Goal: Information Seeking & Learning: Learn about a topic

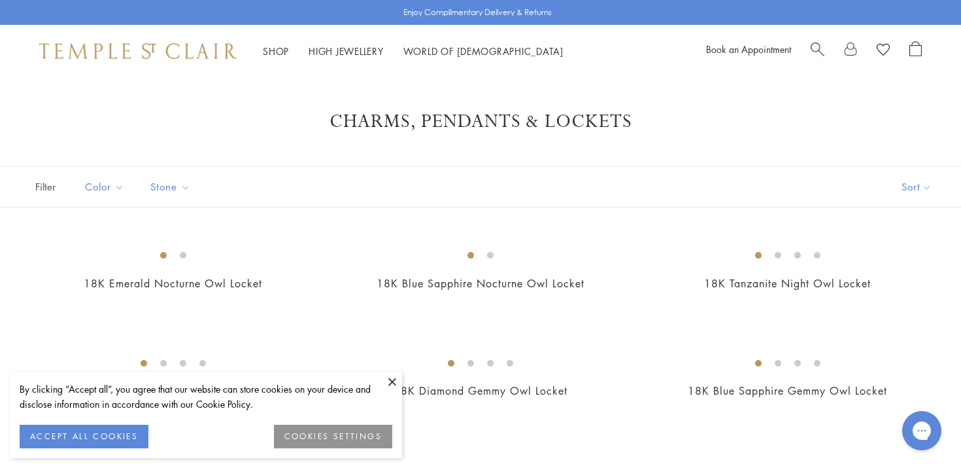
click at [393, 385] on button at bounding box center [393, 381] width 20 height 20
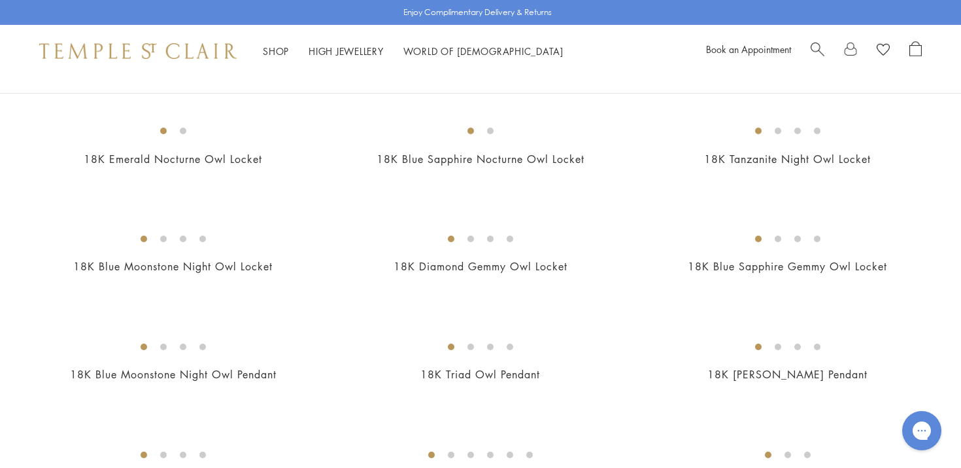
scroll to position [163, 0]
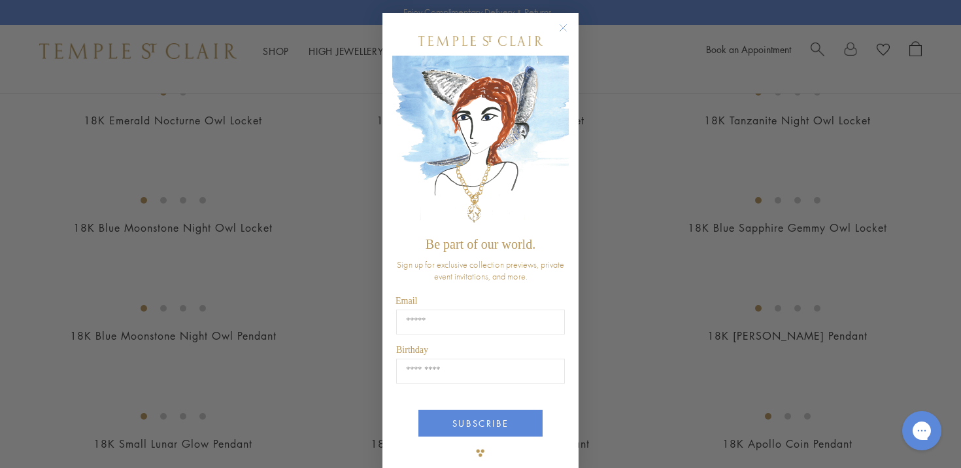
click at [562, 35] on circle "Close dialog" at bounding box center [564, 28] width 16 height 16
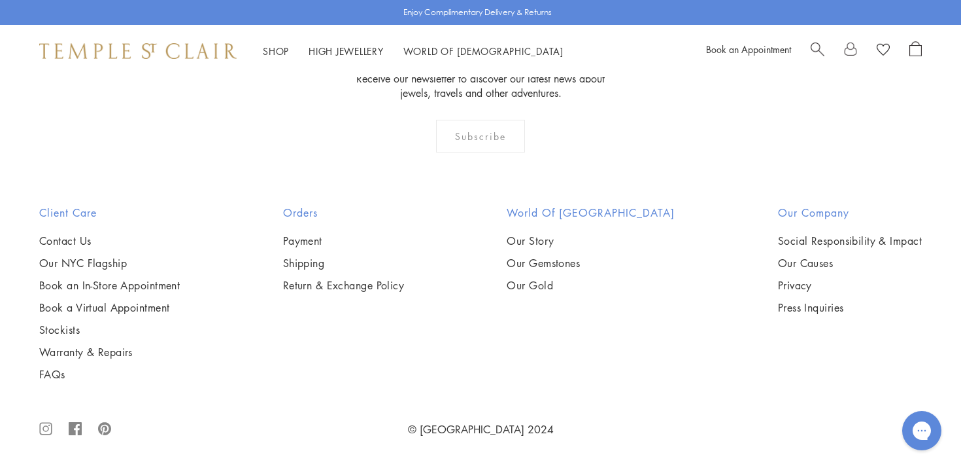
scroll to position [8052, 0]
click at [332, 54] on link "High Jewellery High Jewellery" at bounding box center [346, 50] width 75 height 13
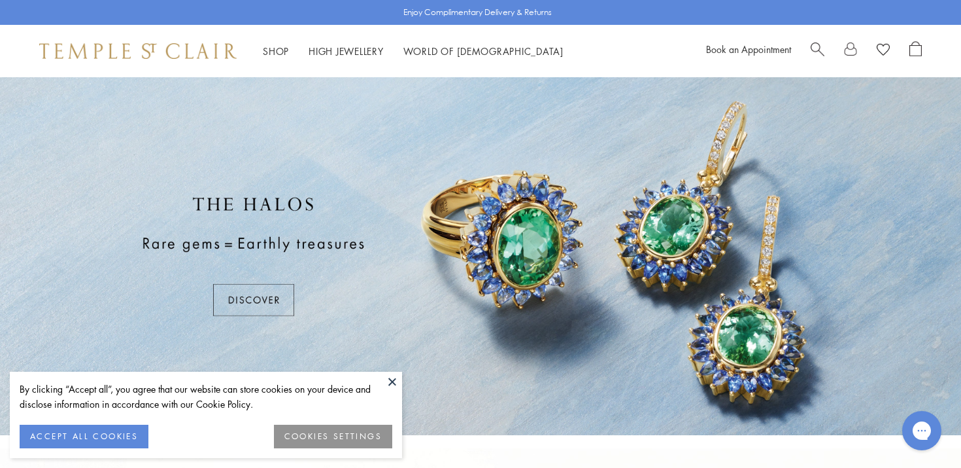
click at [394, 385] on button at bounding box center [393, 381] width 20 height 20
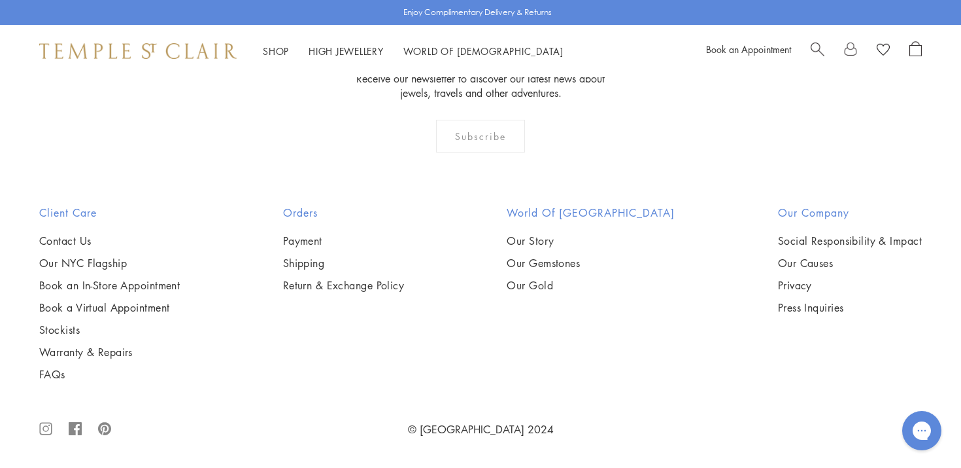
scroll to position [890, 0]
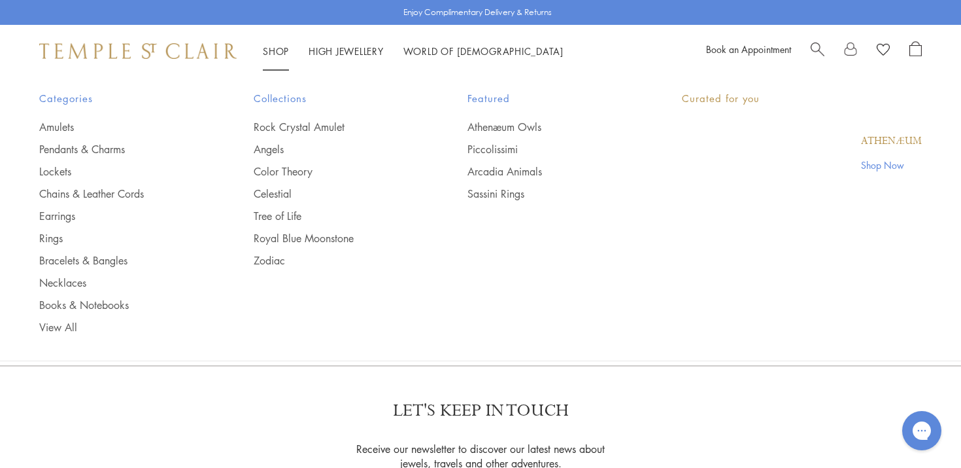
click at [278, 56] on link "Shop Shop" at bounding box center [276, 50] width 26 height 13
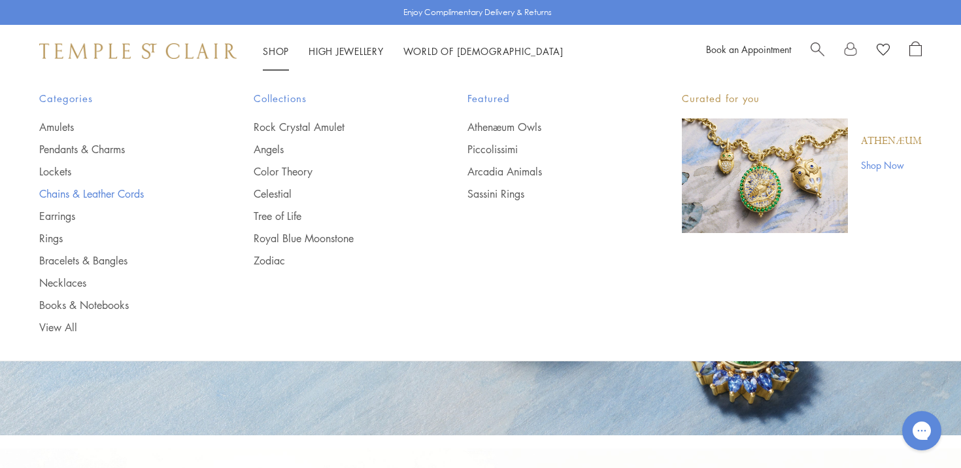
click at [73, 192] on link "Chains & Leather Cords" at bounding box center [120, 193] width 162 height 14
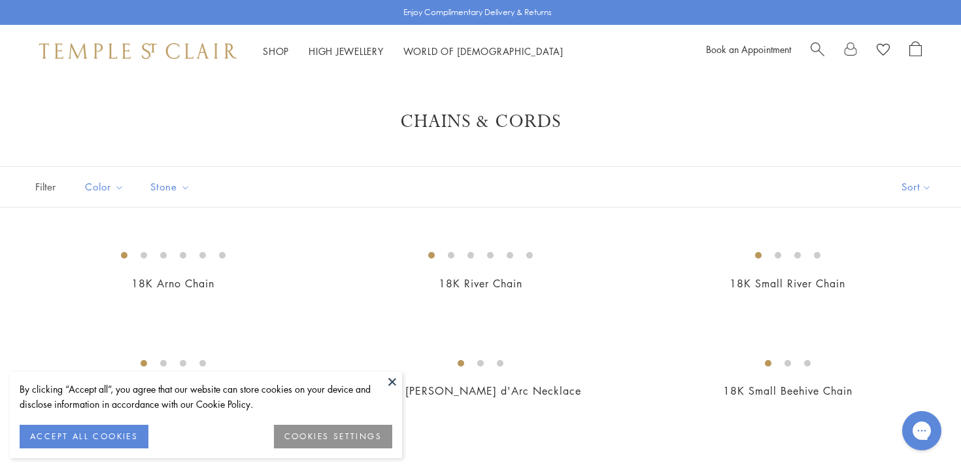
click at [396, 379] on button at bounding box center [393, 381] width 20 height 20
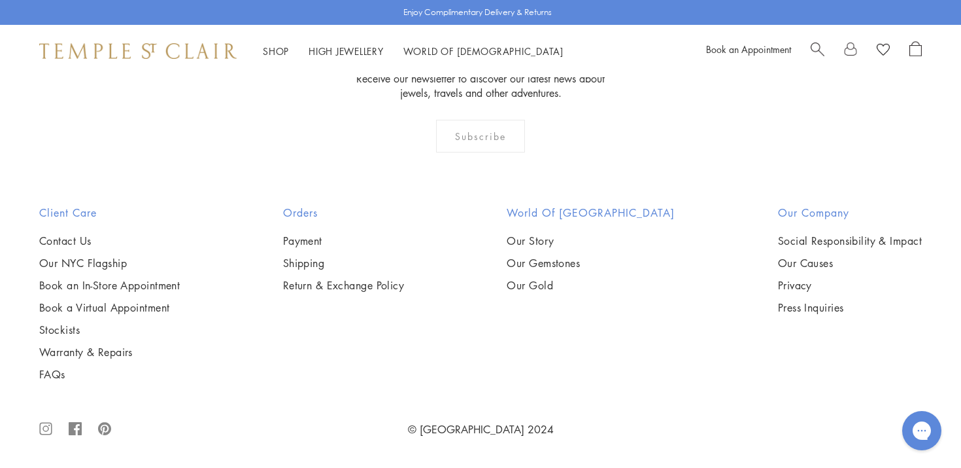
scroll to position [2314, 0]
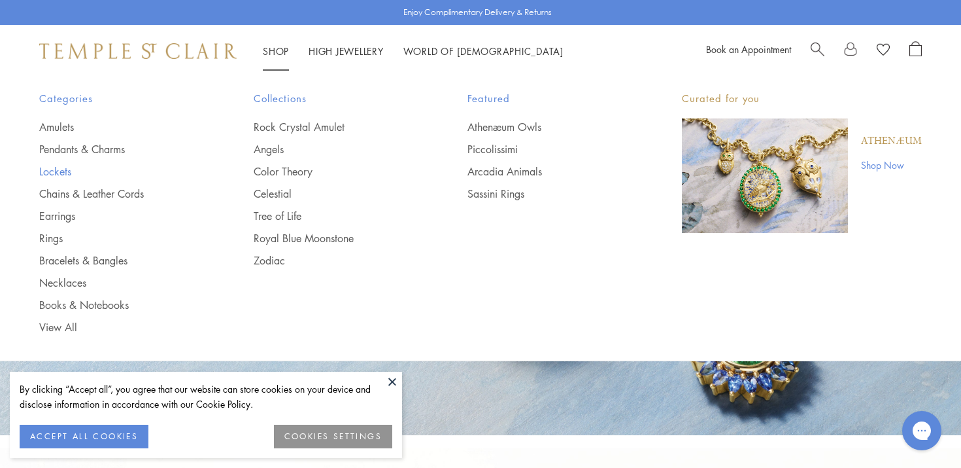
click at [51, 176] on link "Lockets" at bounding box center [120, 171] width 162 height 14
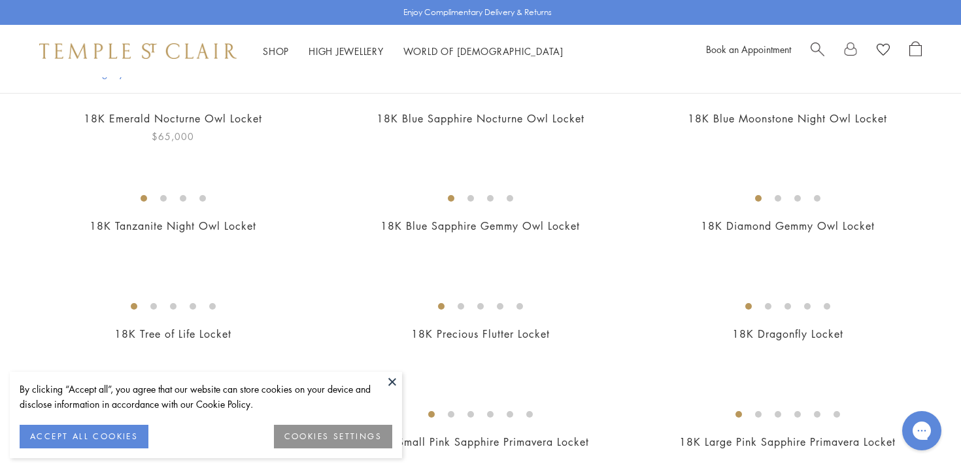
scroll to position [170, 0]
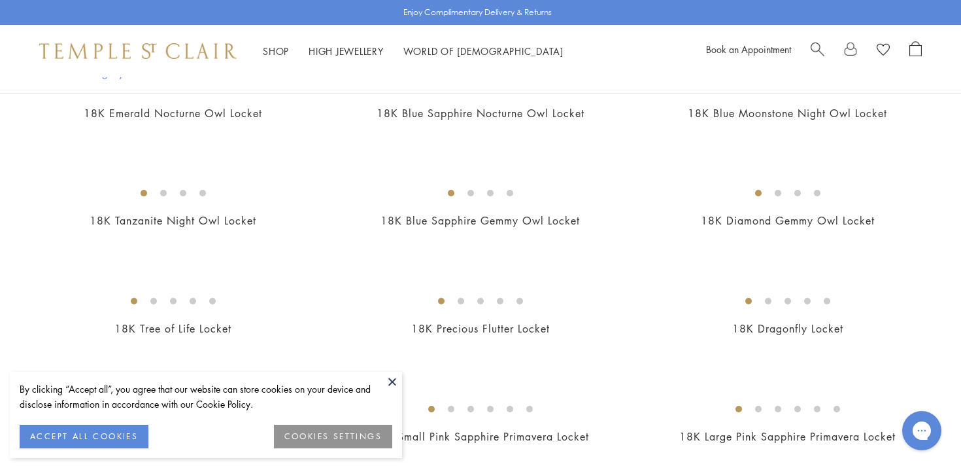
click at [392, 380] on button at bounding box center [393, 381] width 20 height 20
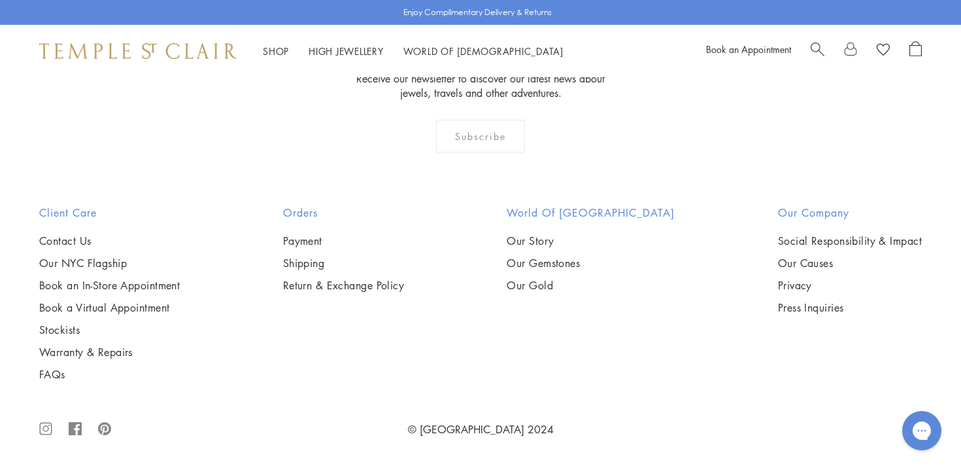
scroll to position [2452, 0]
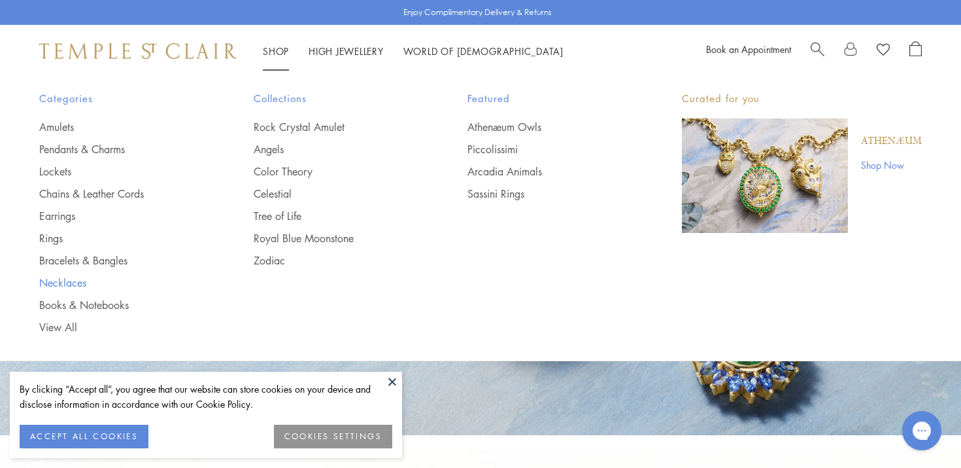
click at [64, 288] on link "Necklaces" at bounding box center [120, 282] width 162 height 14
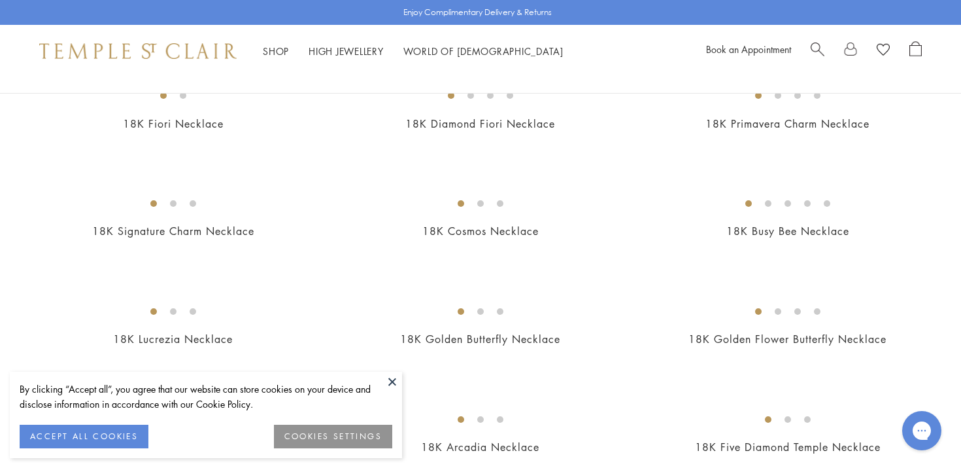
scroll to position [162, 0]
click at [388, 384] on button at bounding box center [393, 381] width 20 height 20
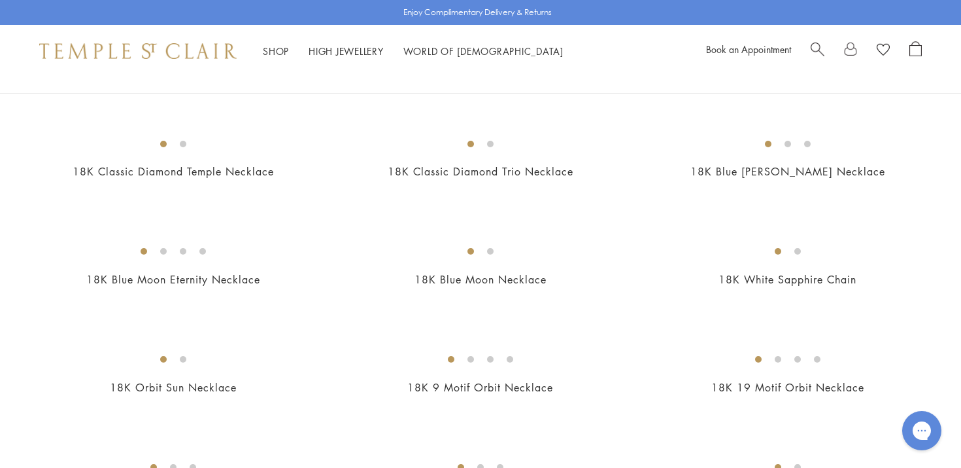
scroll to position [548, 0]
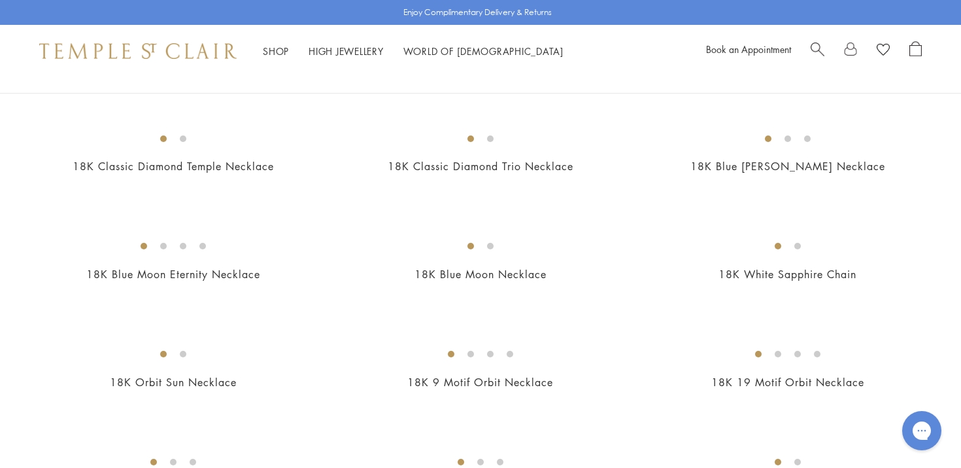
click at [0, 0] on img at bounding box center [0, 0] width 0 height 0
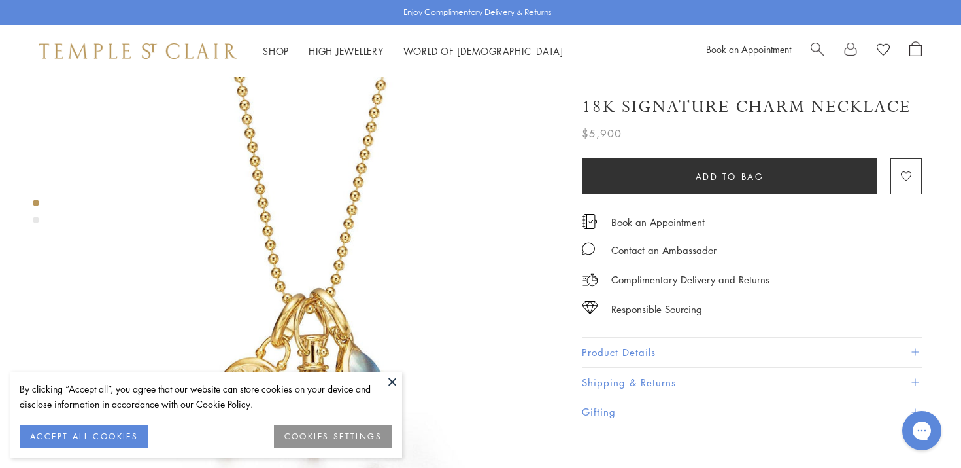
click at [394, 379] on button at bounding box center [393, 381] width 20 height 20
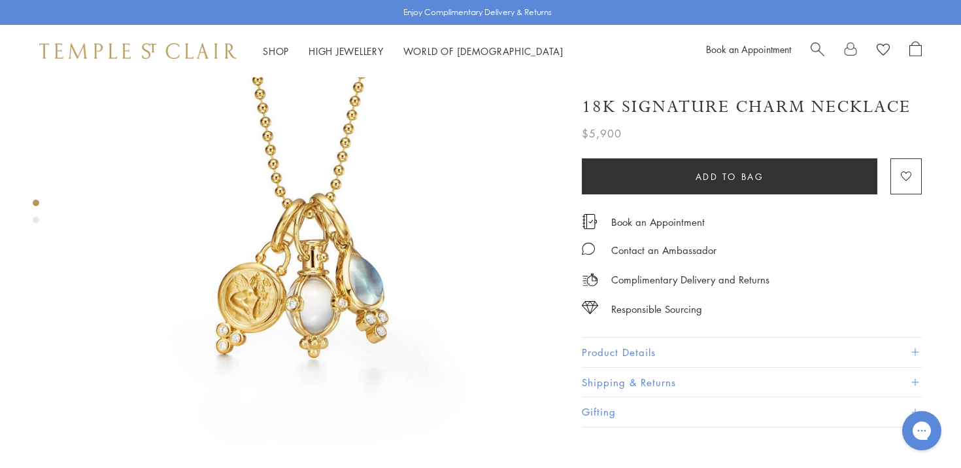
scroll to position [113, 0]
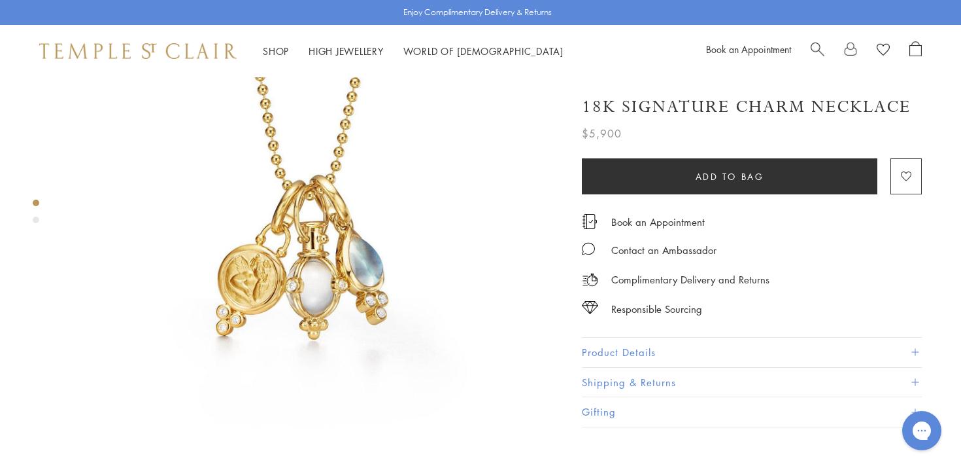
click at [660, 352] on button "Product Details" at bounding box center [752, 351] width 340 height 29
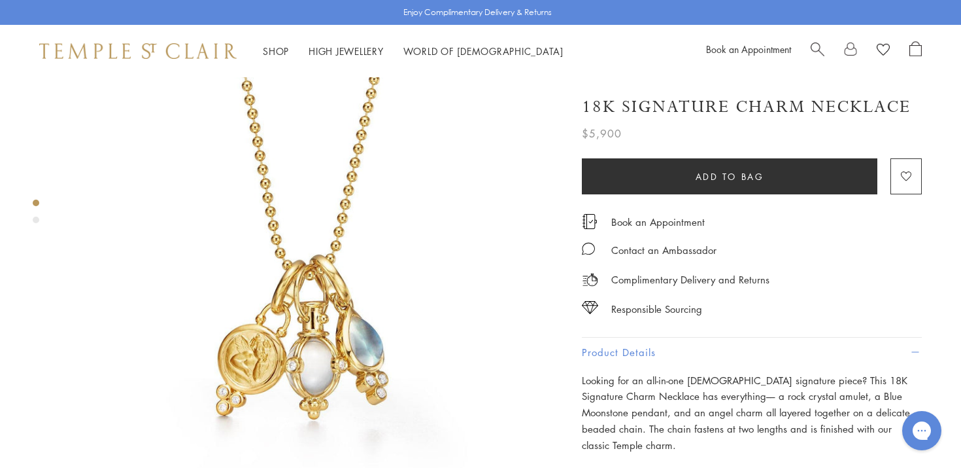
scroll to position [20, 0]
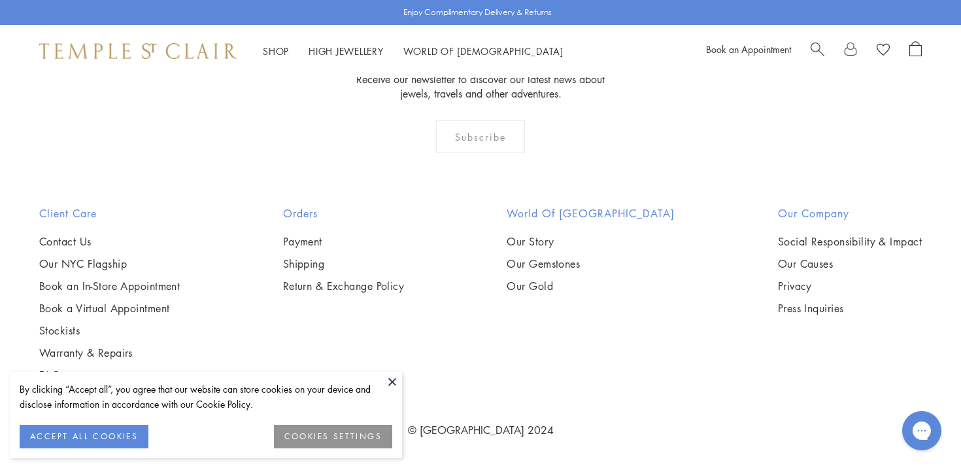
scroll to position [4548, 0]
click at [0, 0] on img at bounding box center [0, 0] width 0 height 0
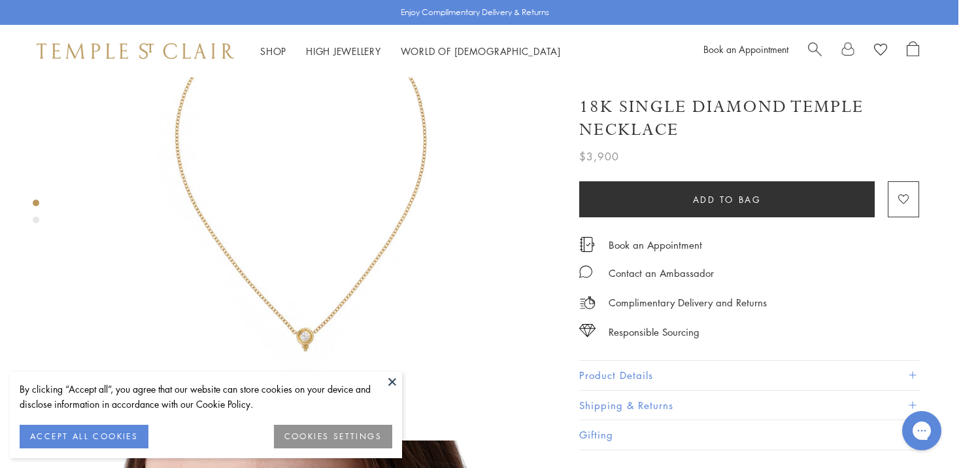
scroll to position [246, 3]
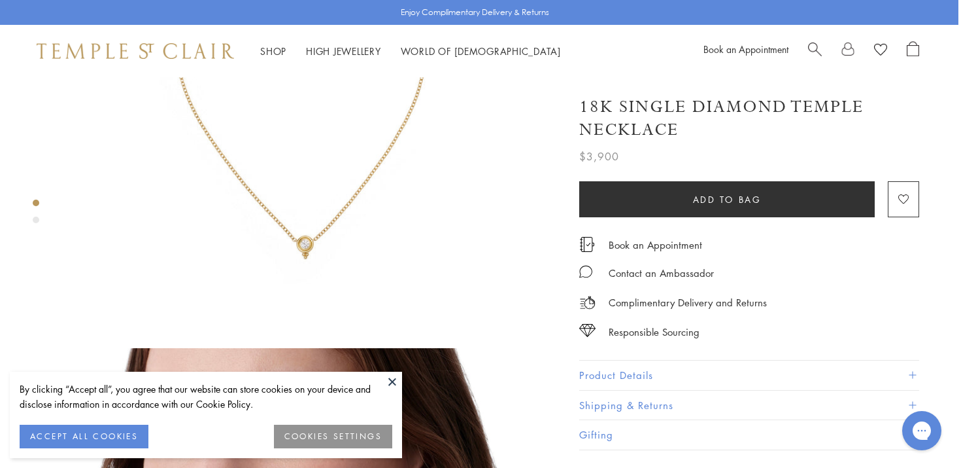
click at [611, 374] on button "Product Details" at bounding box center [749, 374] width 340 height 29
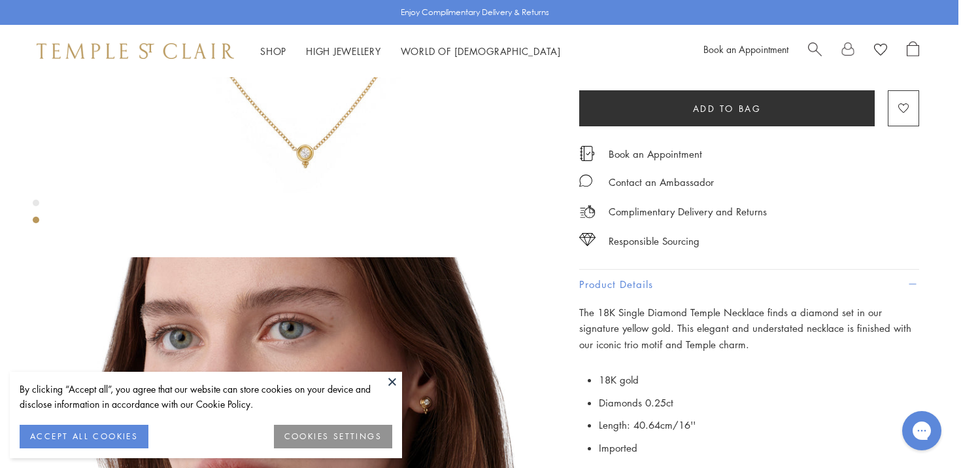
scroll to position [336, 3]
click at [396, 375] on button at bounding box center [393, 381] width 20 height 20
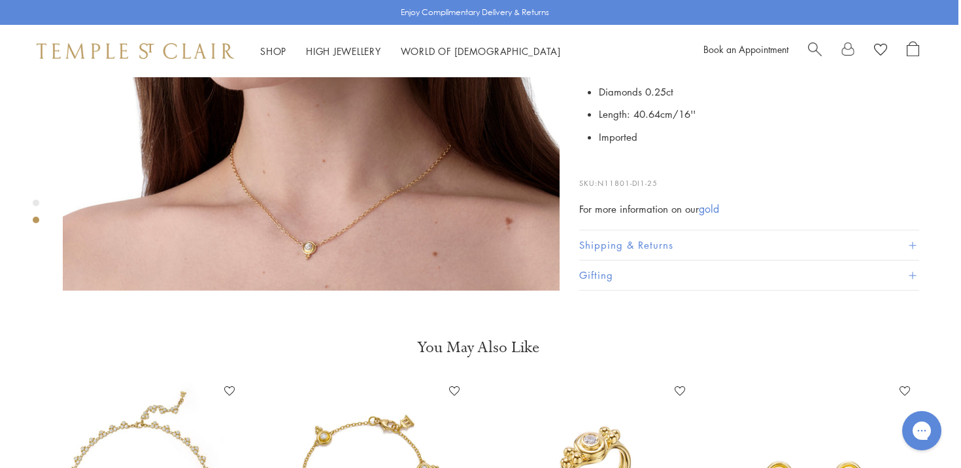
scroll to position [980, 3]
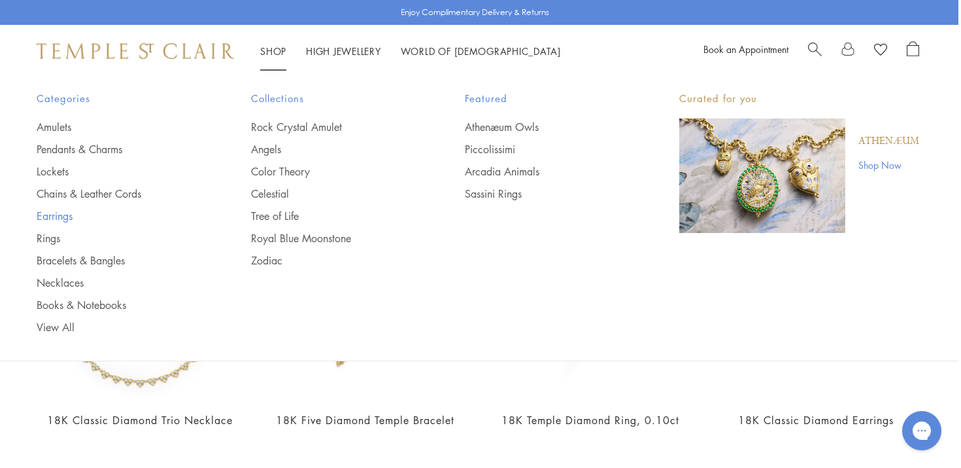
click at [58, 218] on link "Earrings" at bounding box center [118, 216] width 162 height 14
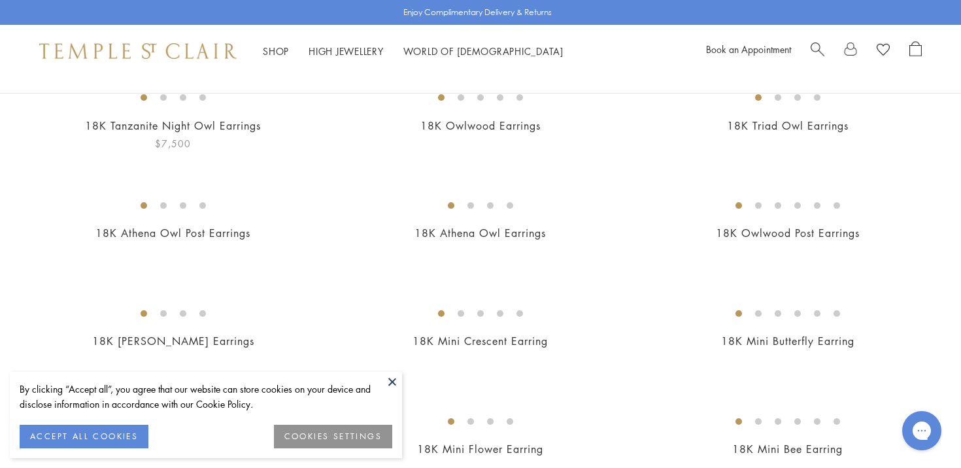
scroll to position [209, 0]
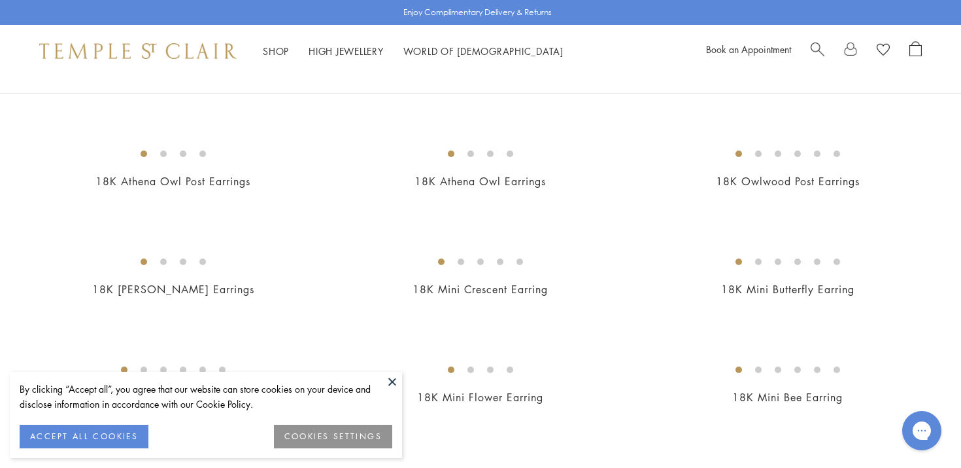
click at [392, 384] on button at bounding box center [393, 381] width 20 height 20
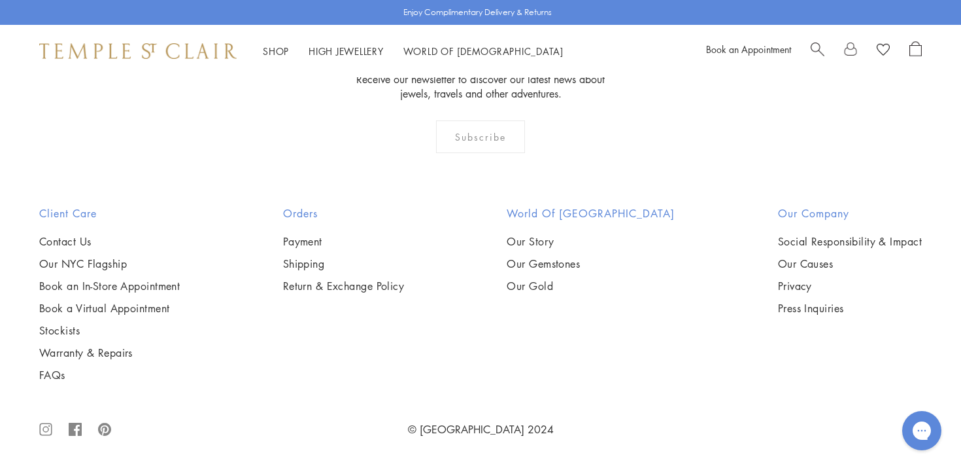
scroll to position [6637, 0]
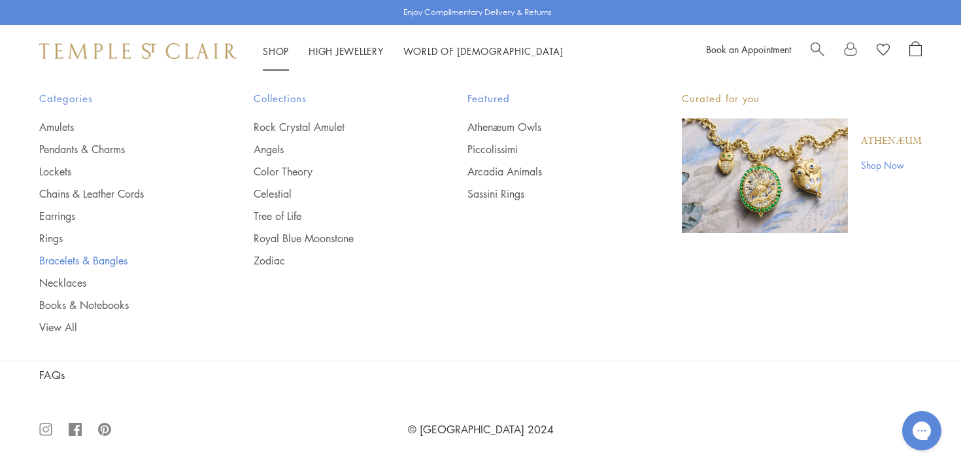
click at [61, 265] on link "Bracelets & Bangles" at bounding box center [120, 260] width 162 height 14
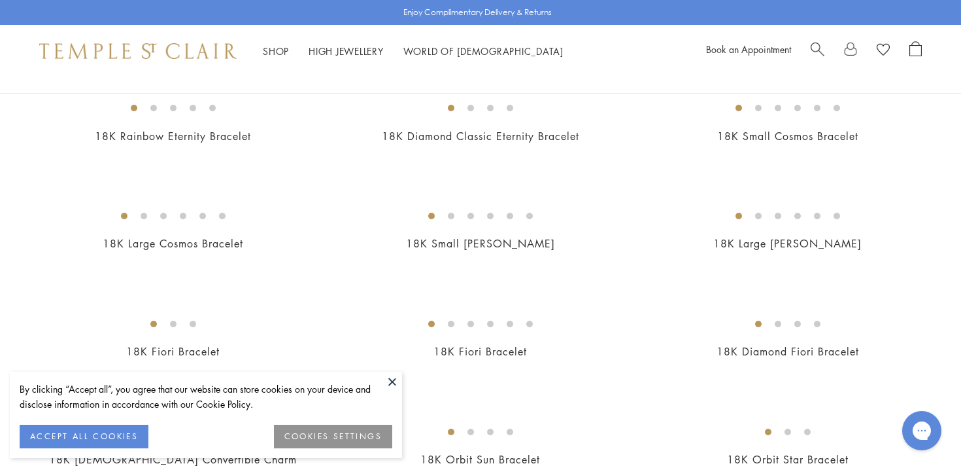
scroll to position [178, 0]
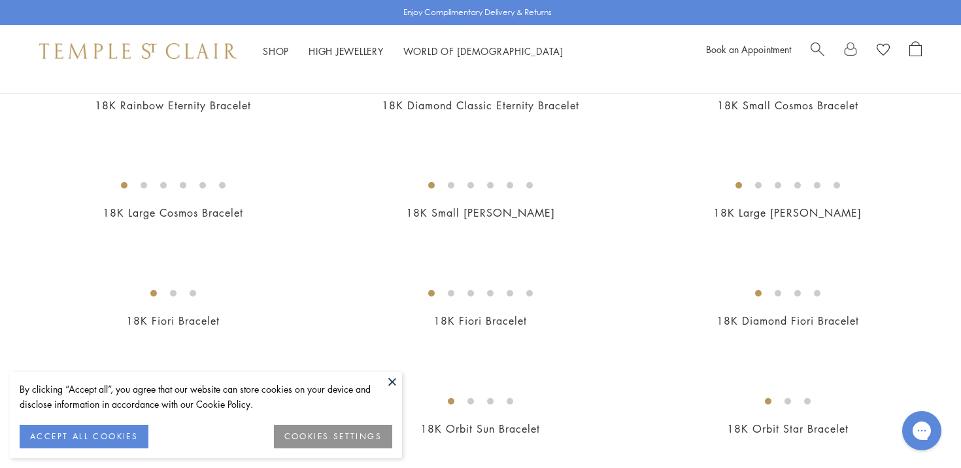
click at [392, 375] on button at bounding box center [393, 381] width 20 height 20
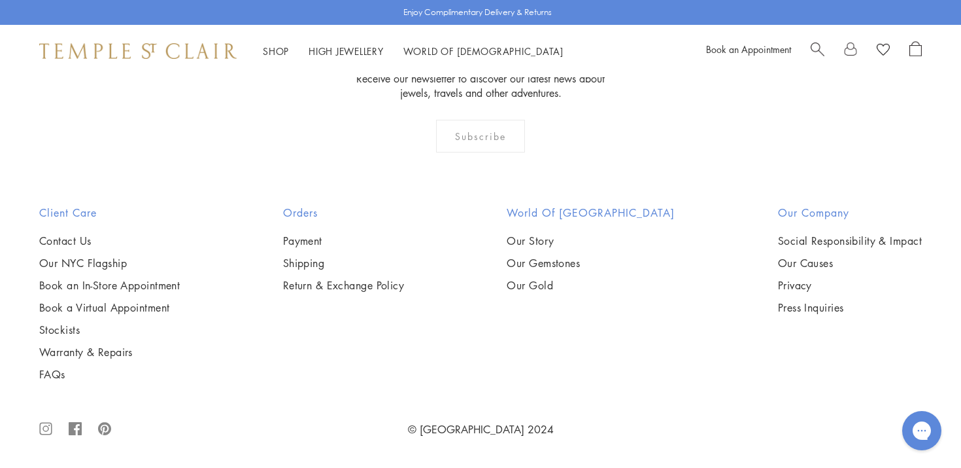
scroll to position [3829, 0]
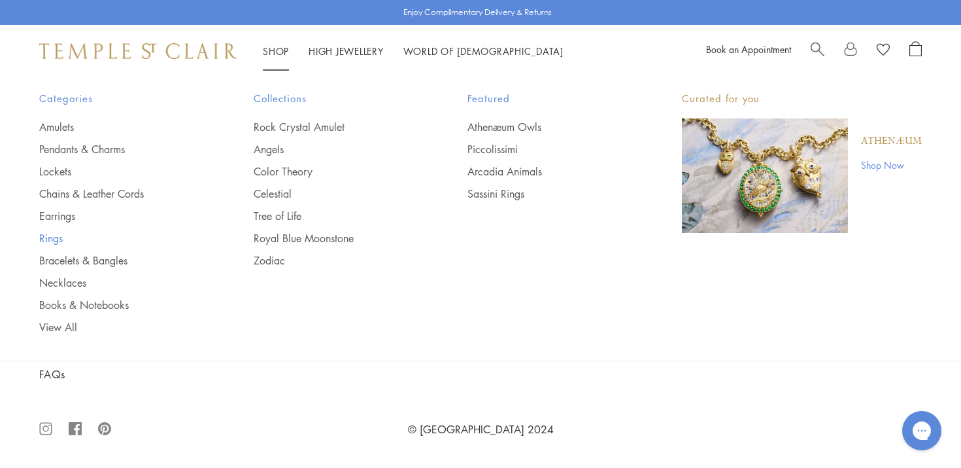
click at [48, 241] on link "Rings" at bounding box center [120, 238] width 162 height 14
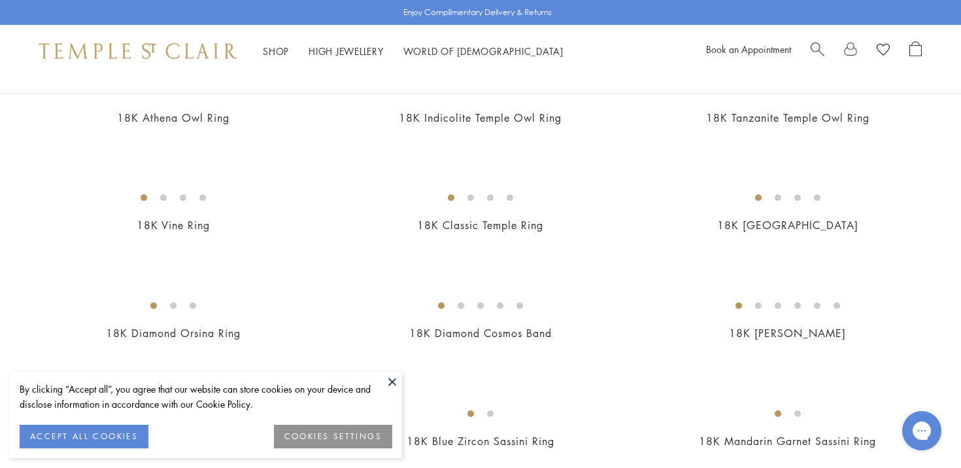
click at [386, 381] on button at bounding box center [393, 381] width 20 height 20
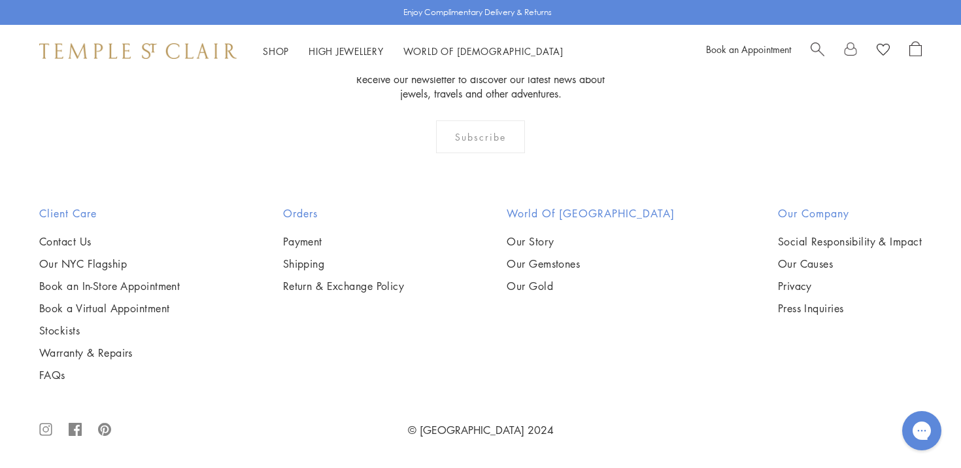
scroll to position [5715, 0]
